Goal: Task Accomplishment & Management: Complete application form

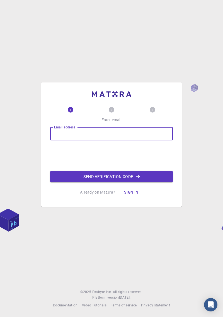
type input "[EMAIL_ADDRESS][DOMAIN_NAME]"
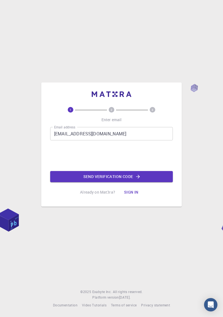
click at [130, 182] on button "Send verification code" at bounding box center [111, 176] width 123 height 11
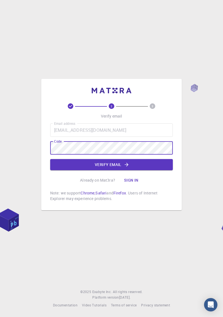
click at [124, 168] on icon "button" at bounding box center [127, 165] width 6 height 6
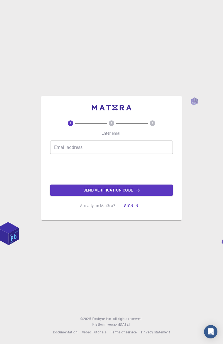
click at [139, 147] on input "Email address" at bounding box center [111, 147] width 123 height 13
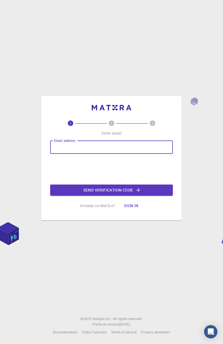
type input "[EMAIL_ADDRESS][DOMAIN_NAME]"
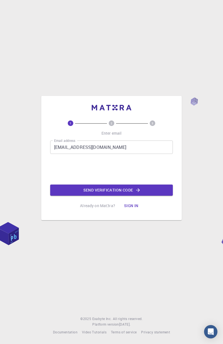
click at [137, 190] on icon "button" at bounding box center [138, 190] width 4 height 4
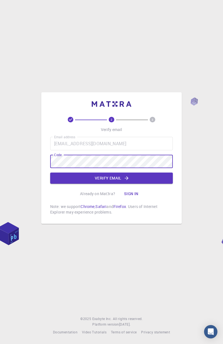
click at [150, 179] on button "Verify email" at bounding box center [111, 178] width 123 height 11
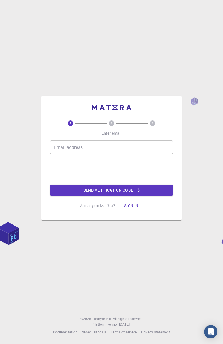
click at [138, 149] on input "Email address" at bounding box center [111, 147] width 123 height 13
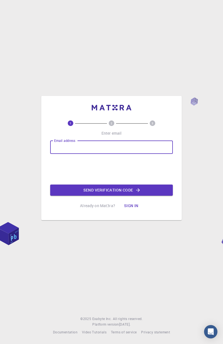
type input "[EMAIL_ADDRESS][DOMAIN_NAME]"
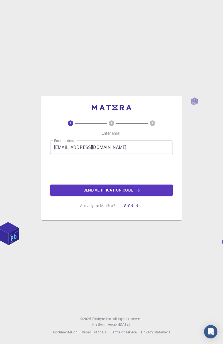
click at [126, 188] on button "Send verification code" at bounding box center [111, 190] width 123 height 11
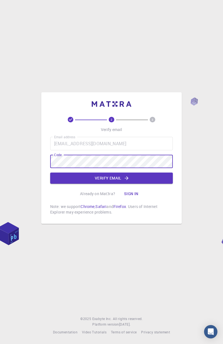
click at [127, 177] on icon "button" at bounding box center [127, 178] width 6 height 6
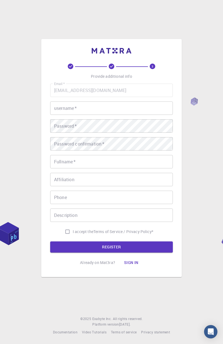
click at [116, 106] on input "username   *" at bounding box center [111, 107] width 123 height 13
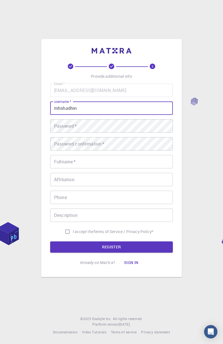
type input "mhshadhin"
click at [66, 123] on div "Password   * Password   *" at bounding box center [111, 125] width 123 height 13
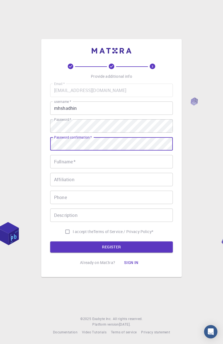
click at [136, 162] on input "Fullname   *" at bounding box center [111, 161] width 123 height 13
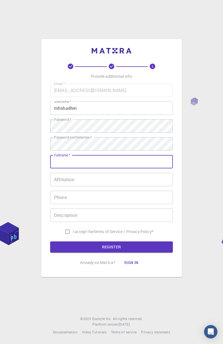
type input "Md. [PERSON_NAME]"
type input "01722241642"
click at [68, 230] on input "I accept the Terms of Service / Privacy Policy *" at bounding box center [67, 231] width 11 height 11
checkbox input "true"
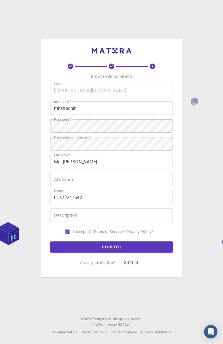
click at [139, 181] on input "Affiliation" at bounding box center [111, 179] width 123 height 13
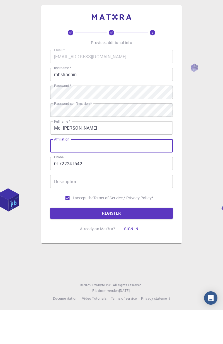
click at [127, 248] on button "REGISTER" at bounding box center [111, 246] width 123 height 11
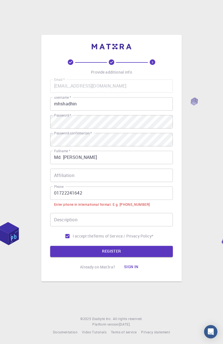
click at [130, 192] on input "01722241642" at bounding box center [111, 193] width 123 height 13
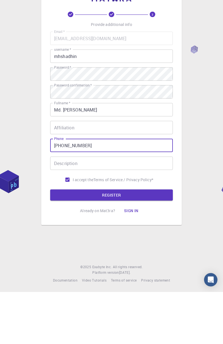
type input "[PHONE_NUMBER]"
click at [139, 249] on button "REGISTER" at bounding box center [111, 246] width 123 height 11
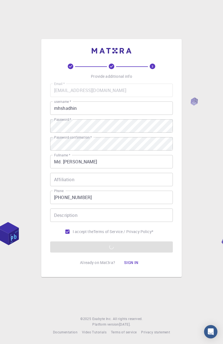
click at [127, 246] on form "Email   * [EMAIL_ADDRESS][DOMAIN_NAME] Email   * username   * mhshadhin usernam…" at bounding box center [111, 168] width 123 height 169
click at [126, 245] on form "Email   * [EMAIL_ADDRESS][DOMAIN_NAME] Email   * username   * mhshadhin usernam…" at bounding box center [111, 168] width 123 height 169
click at [179, 12] on div "3 Provide additional info Email   * [EMAIL_ADDRESS][DOMAIN_NAME] Email   * user…" at bounding box center [111, 172] width 223 height 344
click at [214, 32] on div "3 Provide additional info Email   * [EMAIL_ADDRESS][DOMAIN_NAME] Email   * user…" at bounding box center [111, 172] width 223 height 344
click at [152, 245] on form "Email   * [EMAIL_ADDRESS][DOMAIN_NAME] Email   * username   * mhshadhin usernam…" at bounding box center [111, 168] width 123 height 169
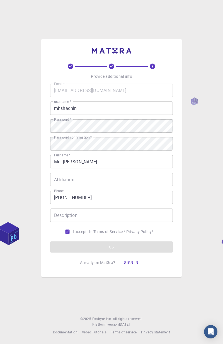
click at [154, 245] on form "Email   * [EMAIL_ADDRESS][DOMAIN_NAME] Email   * username   * mhshadhin usernam…" at bounding box center [111, 168] width 123 height 169
click at [153, 246] on form "Email   * [EMAIL_ADDRESS][DOMAIN_NAME] Email   * username   * mhshadhin usernam…" at bounding box center [111, 168] width 123 height 169
click at [118, 251] on form "Email   * [EMAIL_ADDRESS][DOMAIN_NAME] Email   * username   * mhshadhin usernam…" at bounding box center [111, 168] width 123 height 169
click at [127, 242] on form "Email   * [EMAIL_ADDRESS][DOMAIN_NAME] Email   * username   * mhshadhin usernam…" at bounding box center [111, 168] width 123 height 169
click at [125, 245] on form "Email   * [EMAIL_ADDRESS][DOMAIN_NAME] Email   * username   * mhshadhin usernam…" at bounding box center [111, 168] width 123 height 169
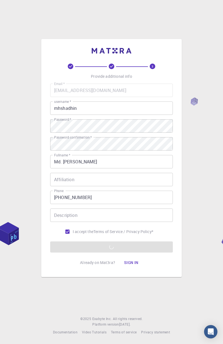
click at [125, 245] on form "Email   * [EMAIL_ADDRESS][DOMAIN_NAME] Email   * username   * mhshadhin usernam…" at bounding box center [111, 168] width 123 height 169
click at [123, 247] on form "Email   * [EMAIL_ADDRESS][DOMAIN_NAME] Email   * username   * mhshadhin usernam…" at bounding box center [111, 168] width 123 height 169
